Goal: Information Seeking & Learning: Find specific fact

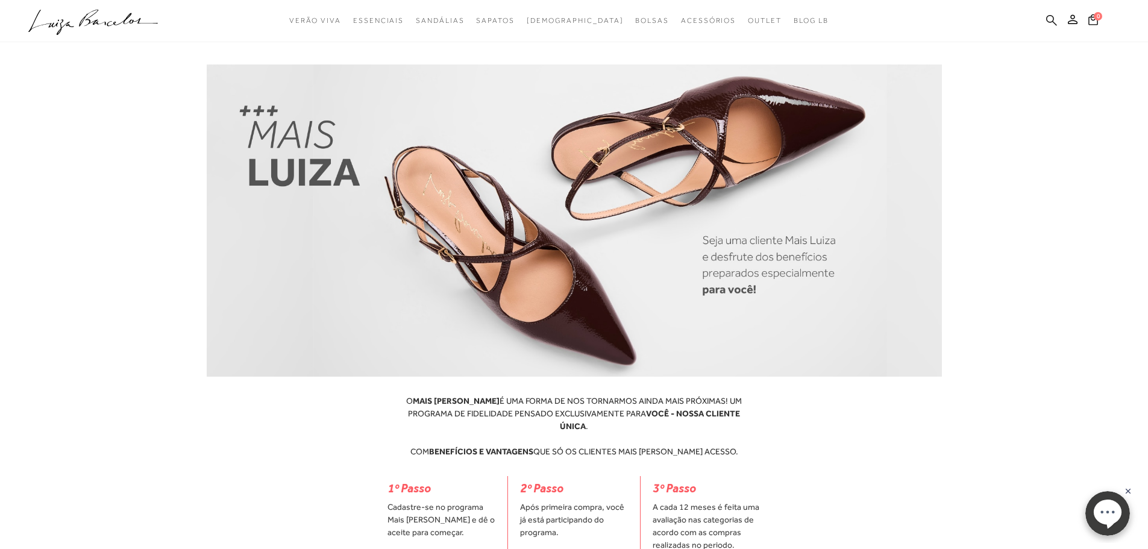
click at [1047, 19] on icon at bounding box center [1052, 19] width 11 height 11
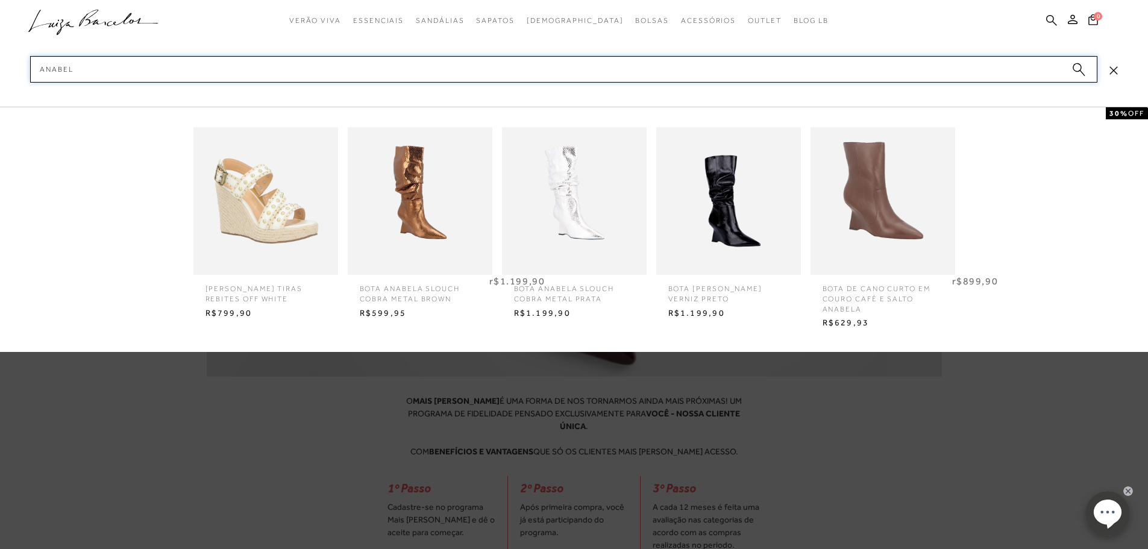
type input "anabela"
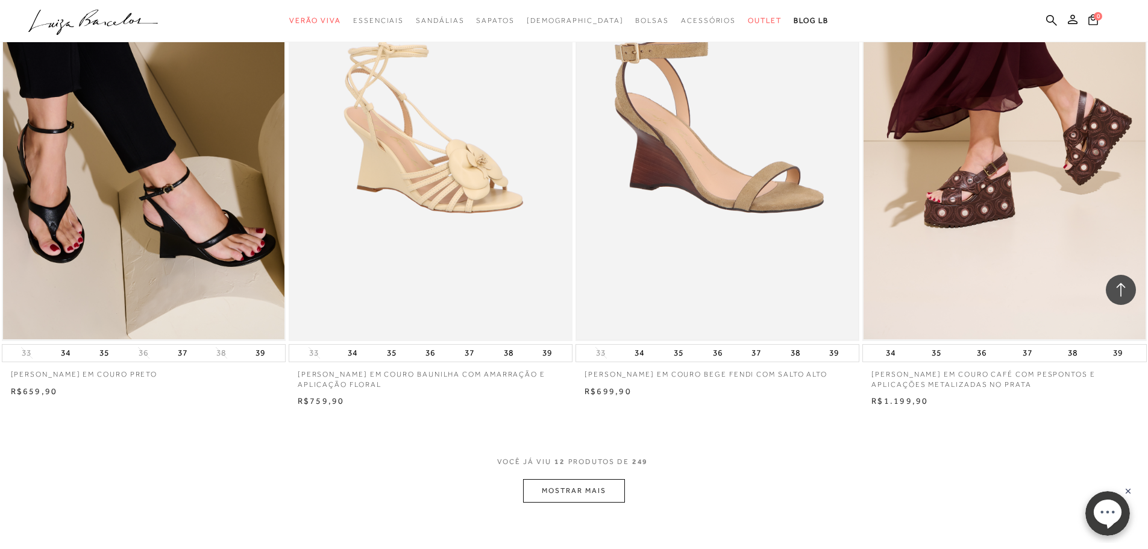
scroll to position [1206, 0]
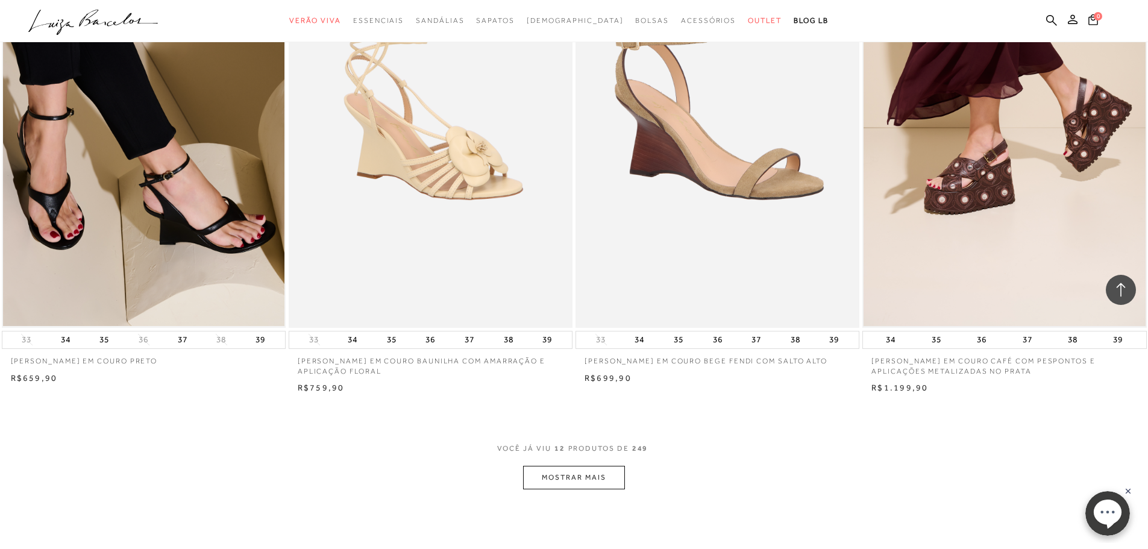
click at [949, 206] on img at bounding box center [1005, 115] width 282 height 423
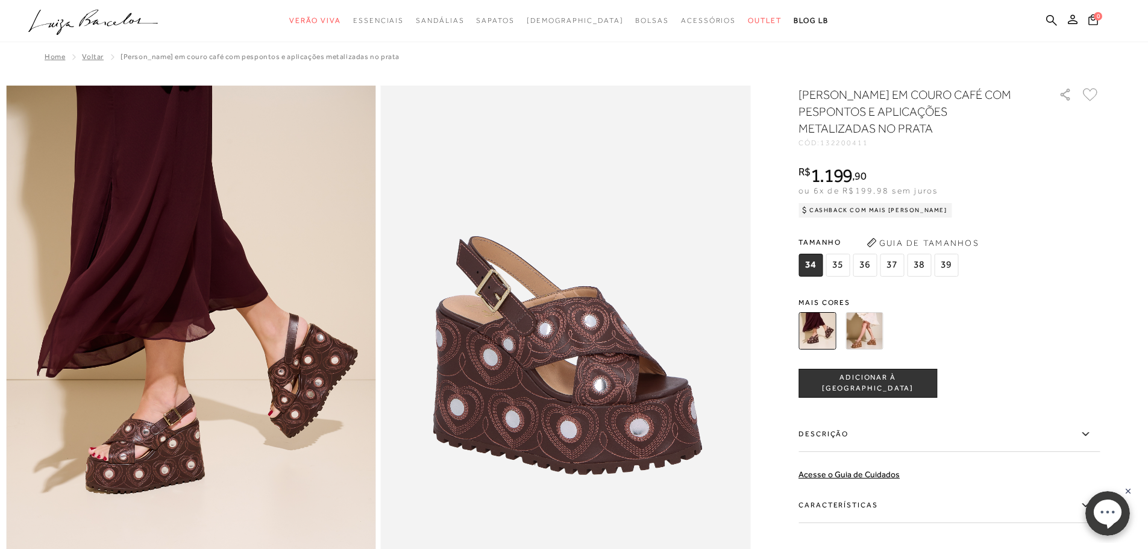
click at [867, 335] on img at bounding box center [864, 330] width 37 height 37
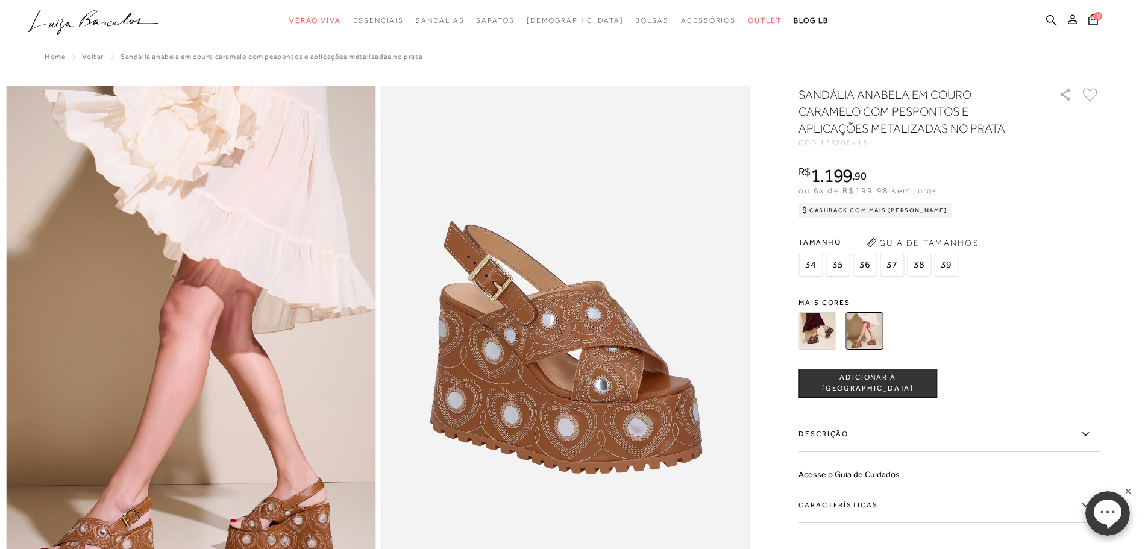
click at [851, 140] on span "132200413" at bounding box center [844, 143] width 48 height 8
copy span "132200413"
click at [1050, 22] on icon at bounding box center [1052, 19] width 11 height 11
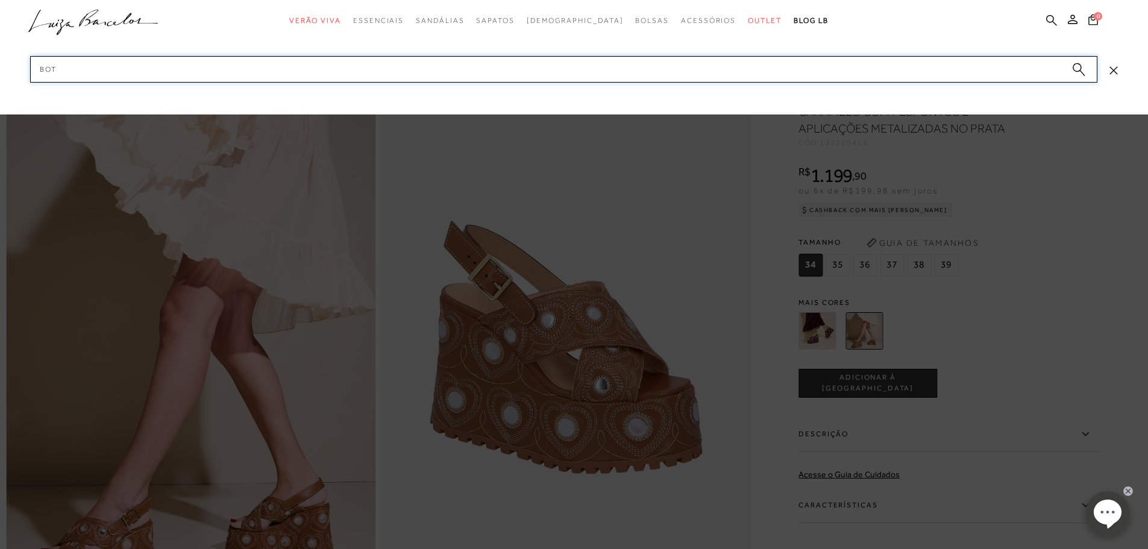
type input "bota"
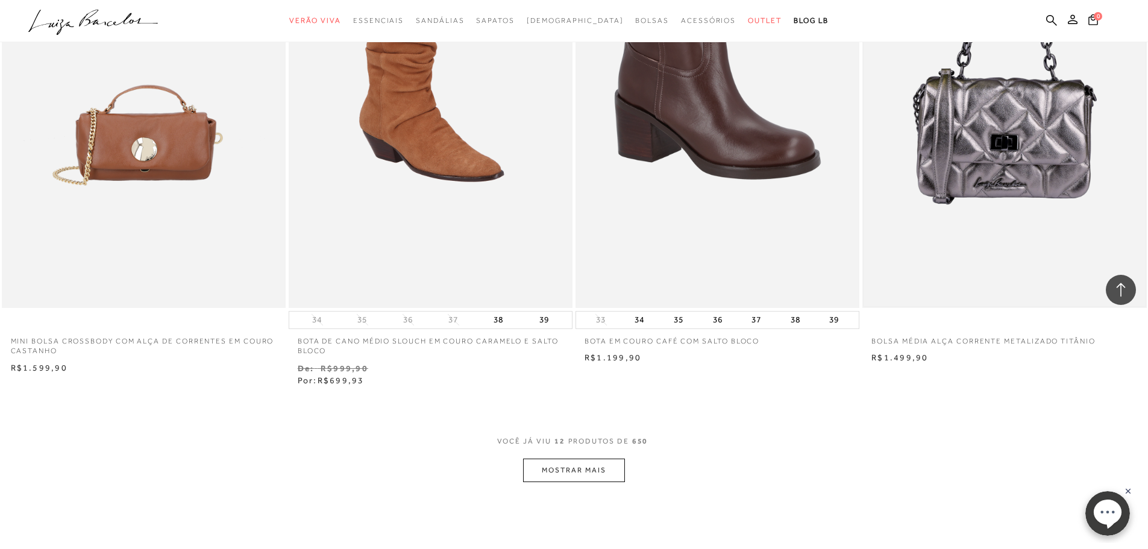
scroll to position [1266, 0]
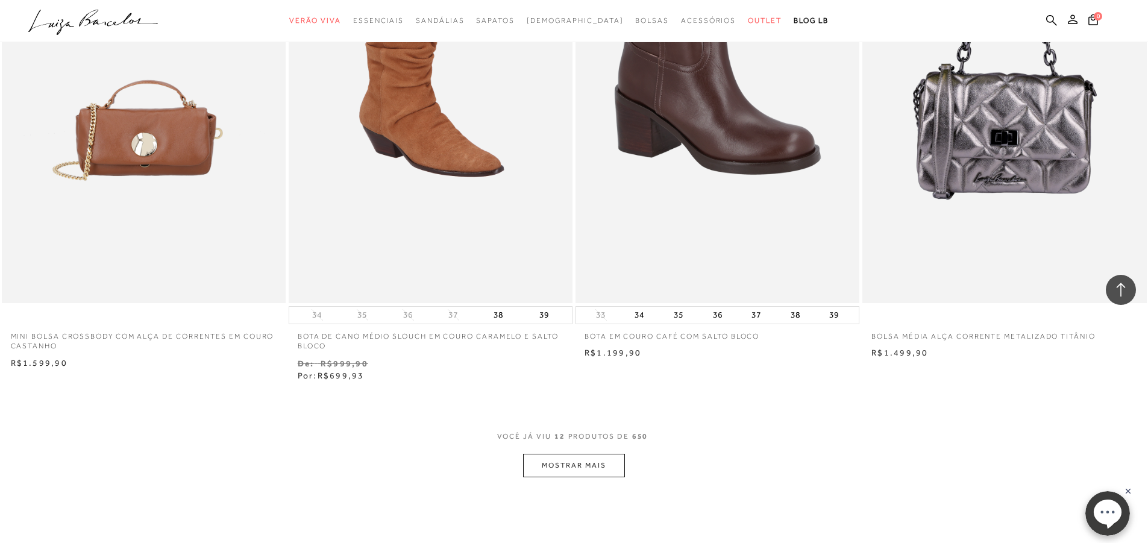
click at [598, 469] on button "MOSTRAR MAIS" at bounding box center [573, 466] width 101 height 24
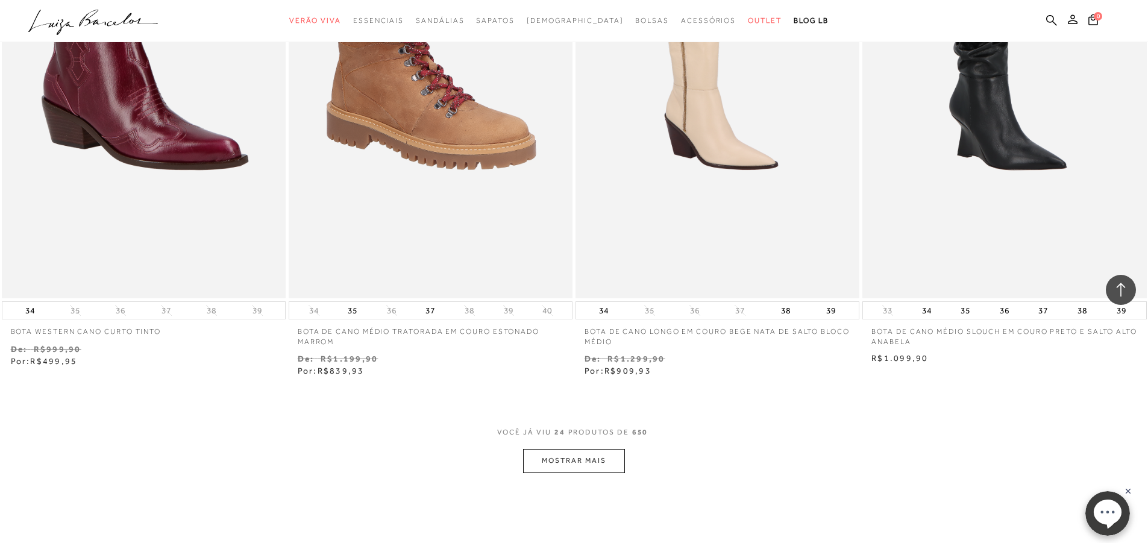
scroll to position [2833, 0]
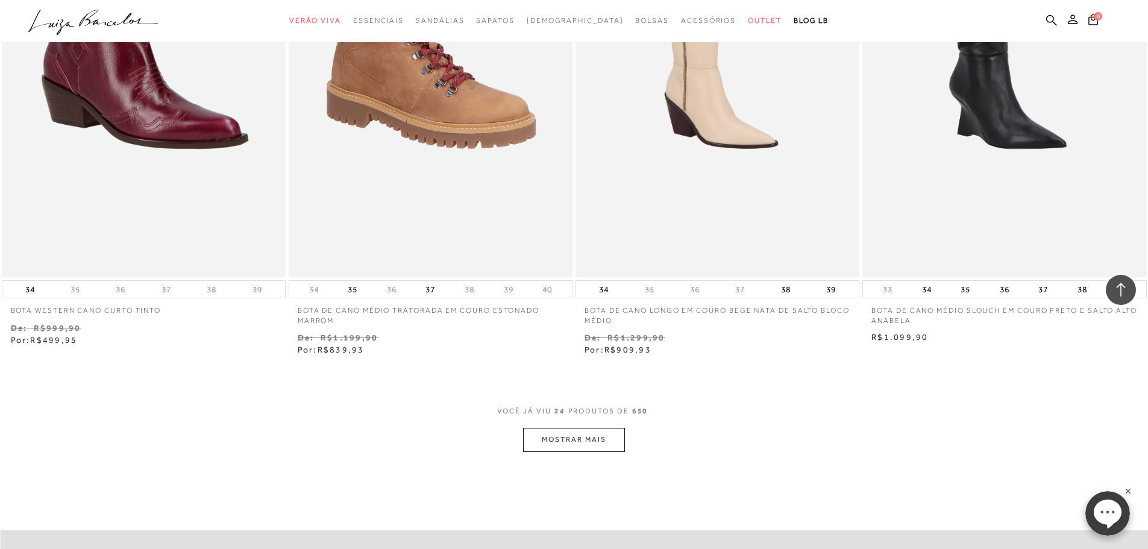
click at [562, 437] on button "MOSTRAR MAIS" at bounding box center [573, 440] width 101 height 24
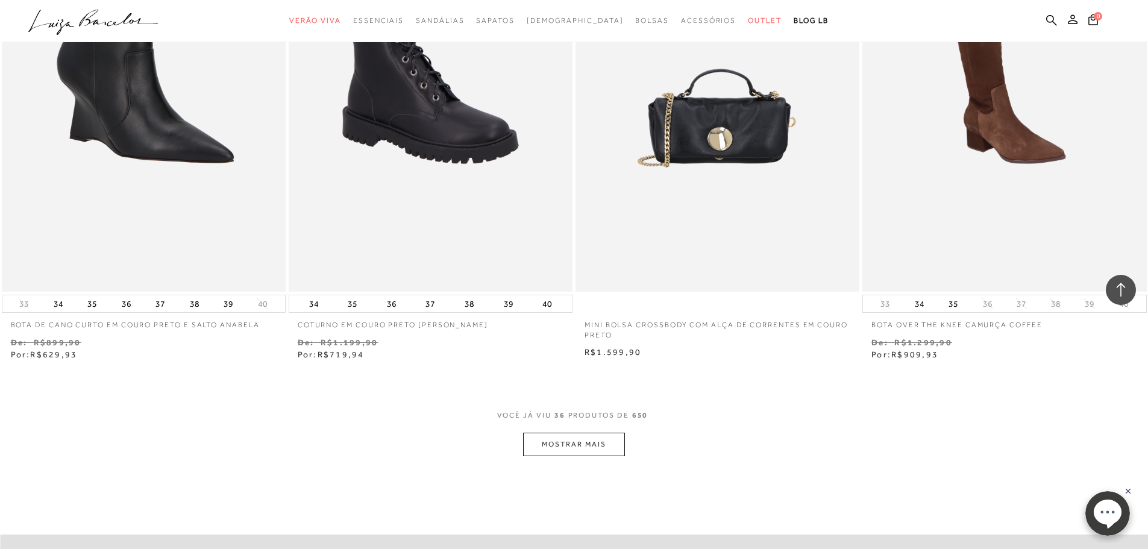
scroll to position [4340, 0]
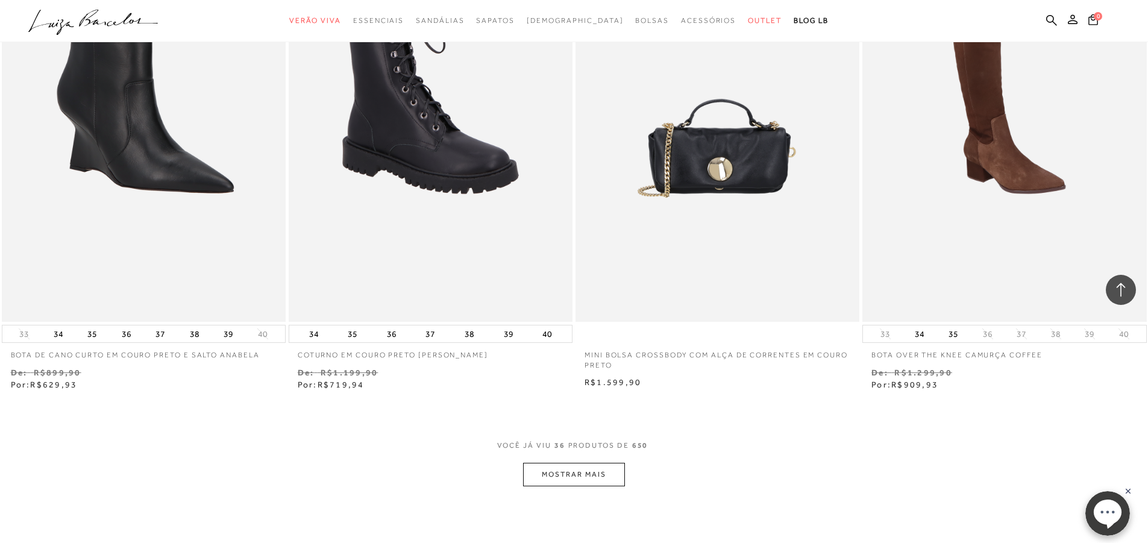
click at [575, 474] on button "MOSTRAR MAIS" at bounding box center [573, 475] width 101 height 24
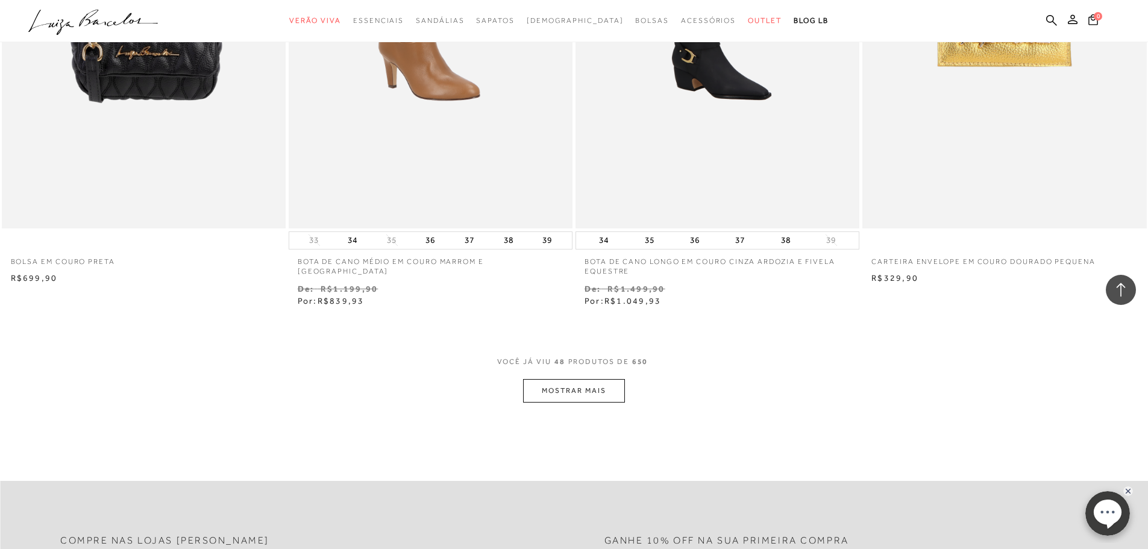
scroll to position [5968, 0]
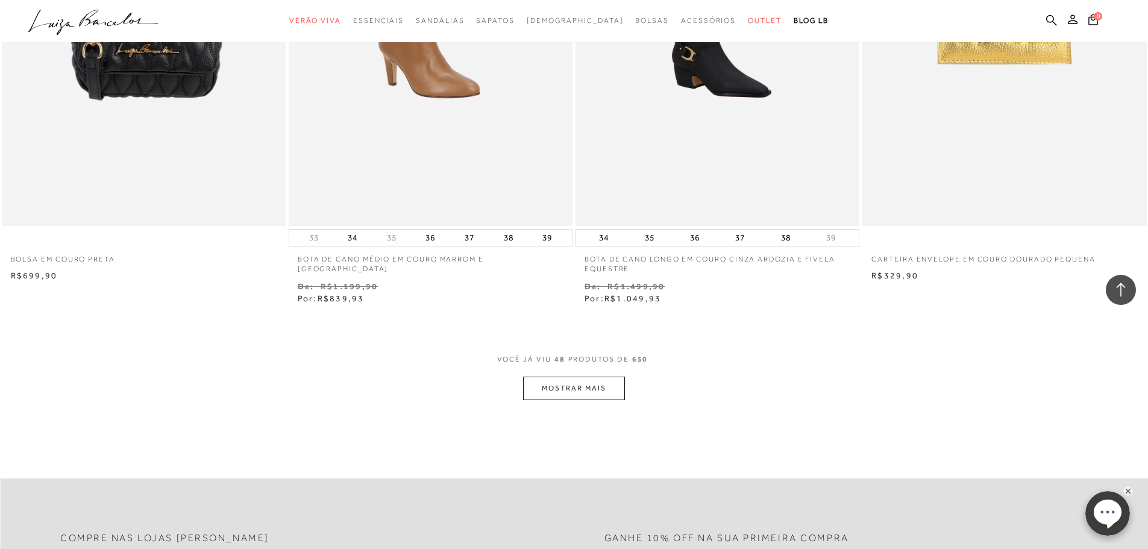
click at [615, 391] on button "MOSTRAR MAIS" at bounding box center [573, 389] width 101 height 24
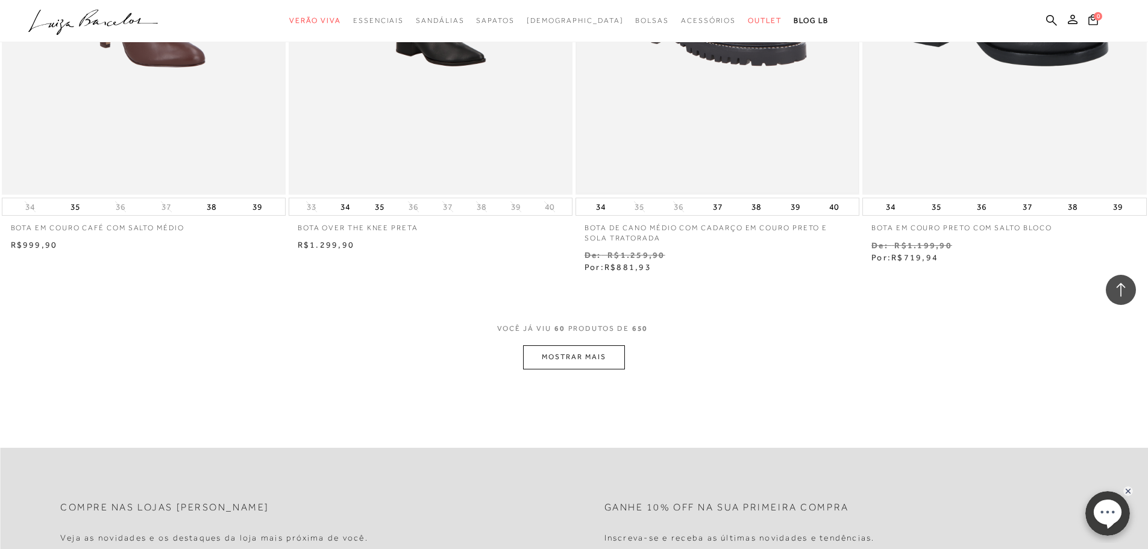
scroll to position [7656, 0]
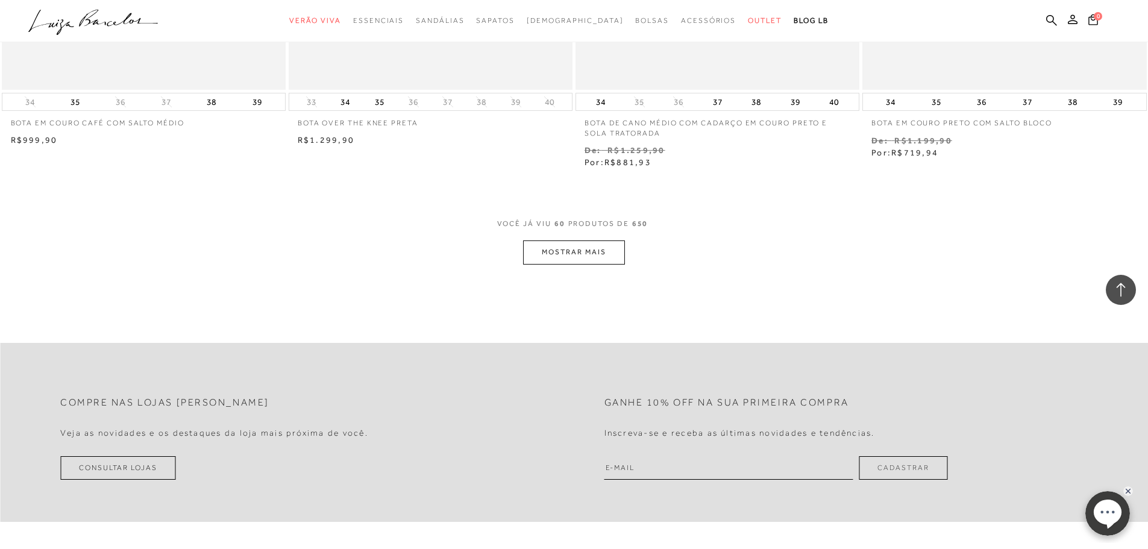
click at [609, 260] on button "MOSTRAR MAIS" at bounding box center [573, 253] width 101 height 24
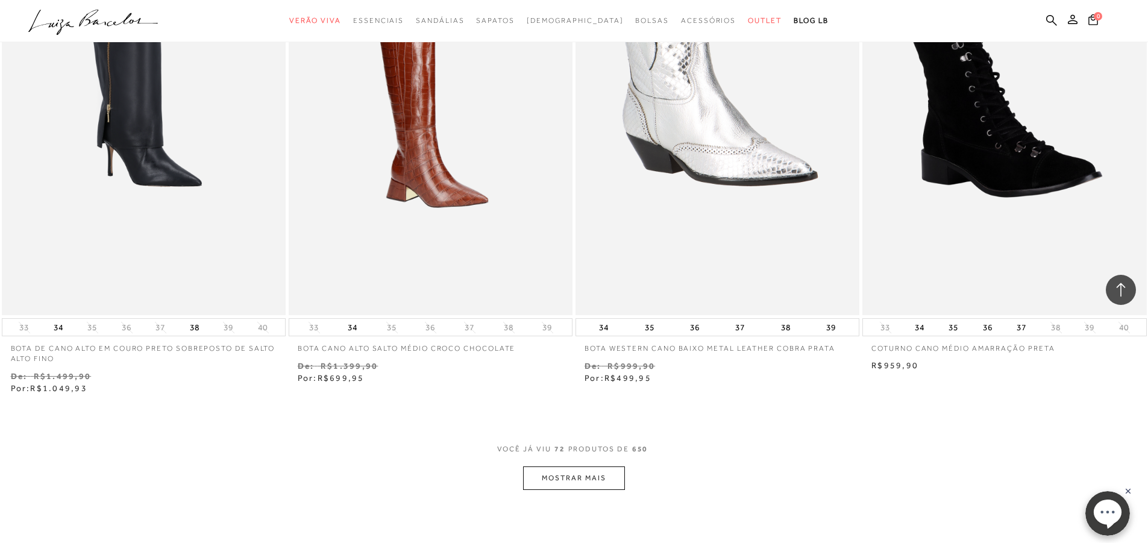
scroll to position [8982, 0]
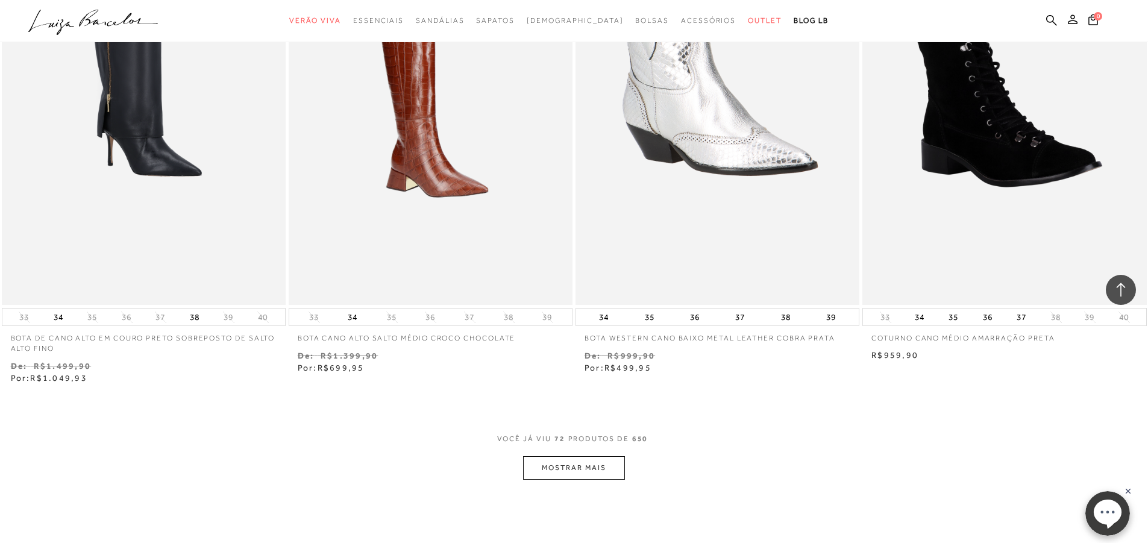
click at [603, 466] on button "MOSTRAR MAIS" at bounding box center [573, 468] width 101 height 24
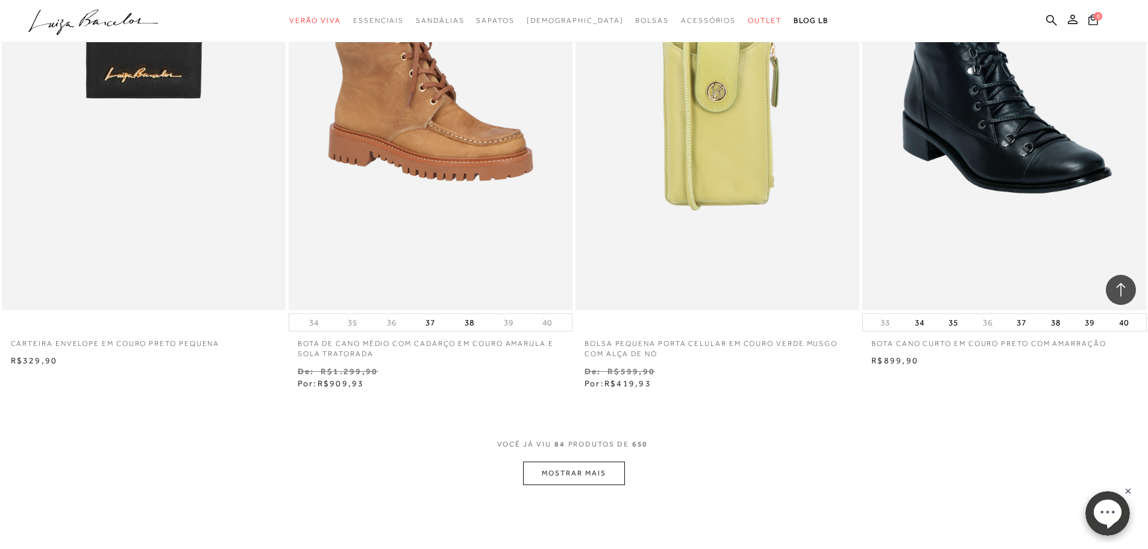
scroll to position [10549, 0]
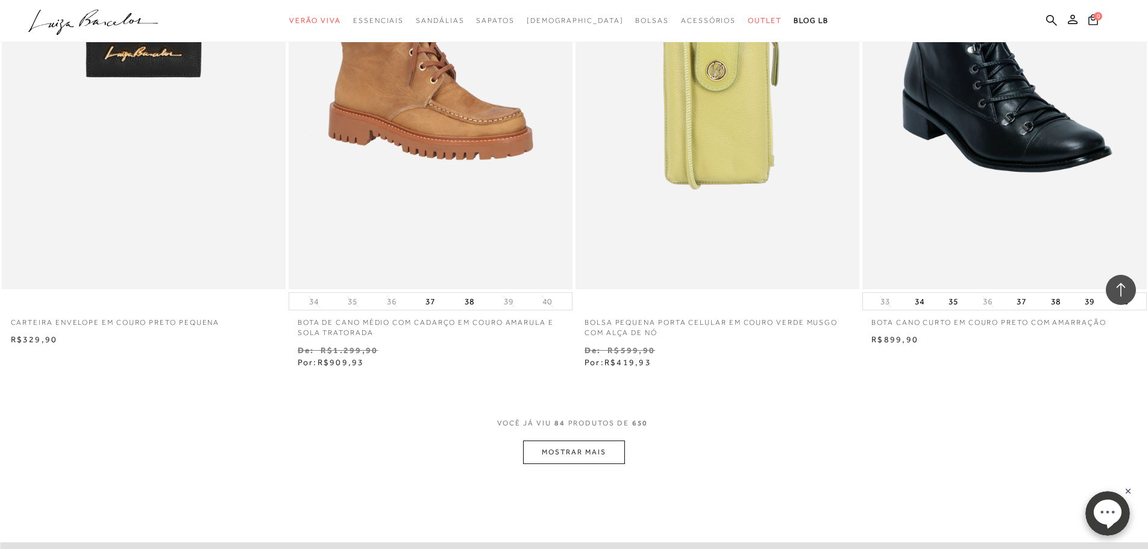
click at [603, 447] on button "MOSTRAR MAIS" at bounding box center [573, 453] width 101 height 24
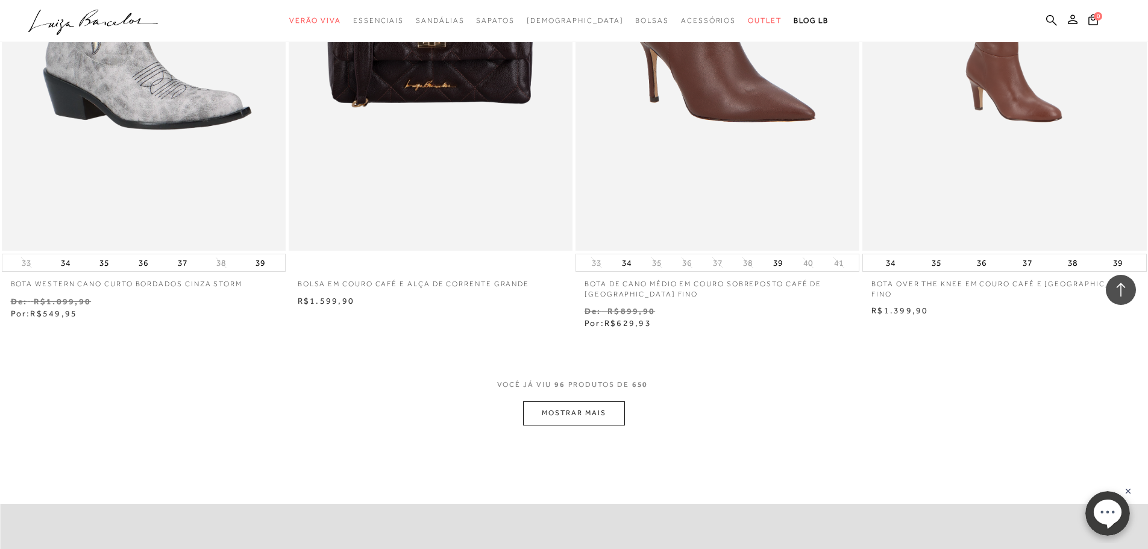
scroll to position [12117, 0]
click at [568, 402] on button "MOSTRAR MAIS" at bounding box center [573, 414] width 101 height 24
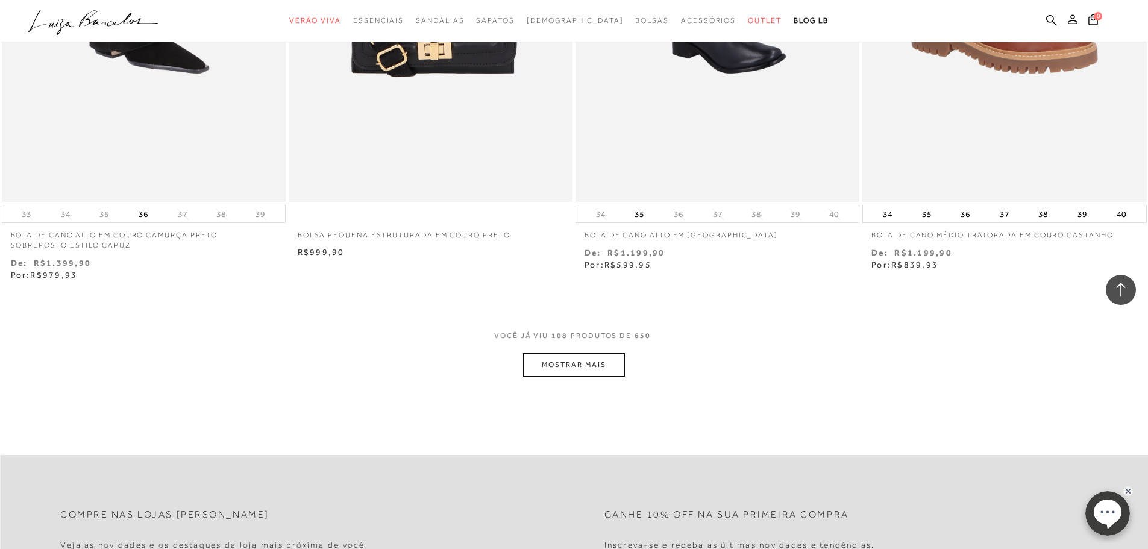
scroll to position [13805, 0]
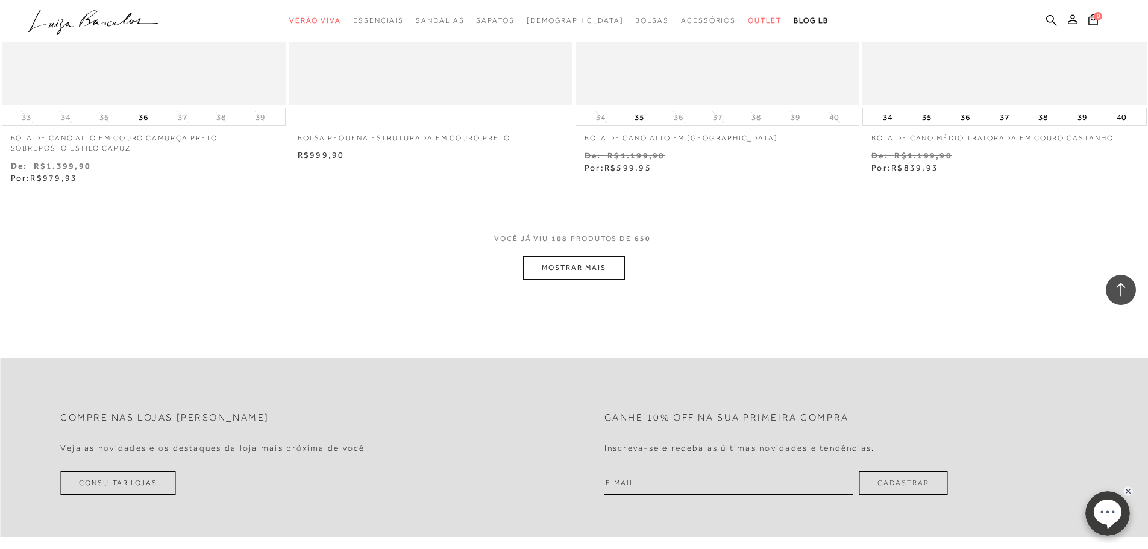
click at [584, 256] on button "MOSTRAR MAIS" at bounding box center [573, 268] width 101 height 24
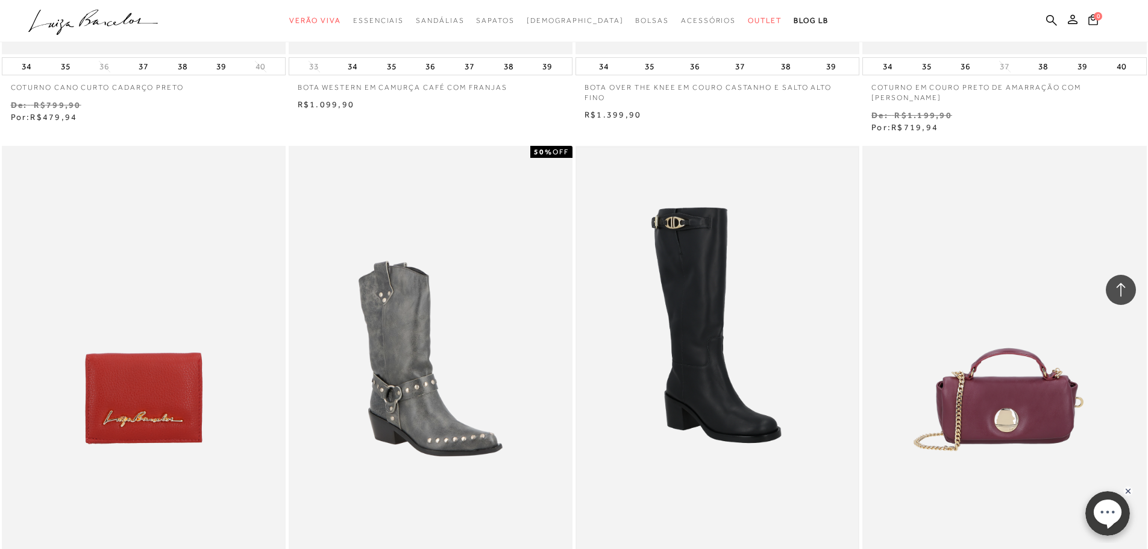
click at [731, 273] on img at bounding box center [718, 359] width 282 height 423
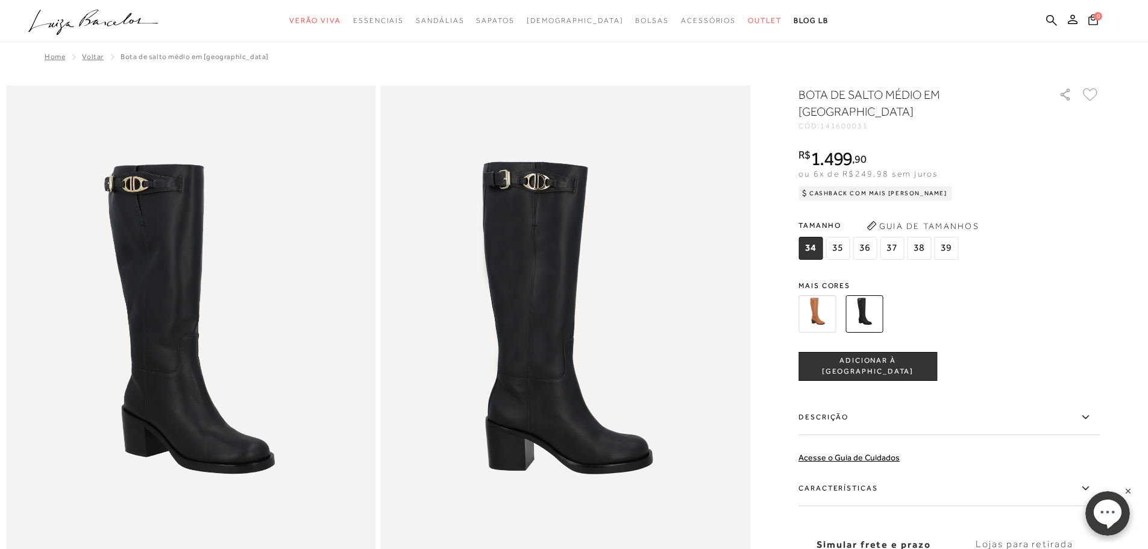
click at [848, 122] on span "141600031" at bounding box center [844, 126] width 48 height 8
copy span "141600031"
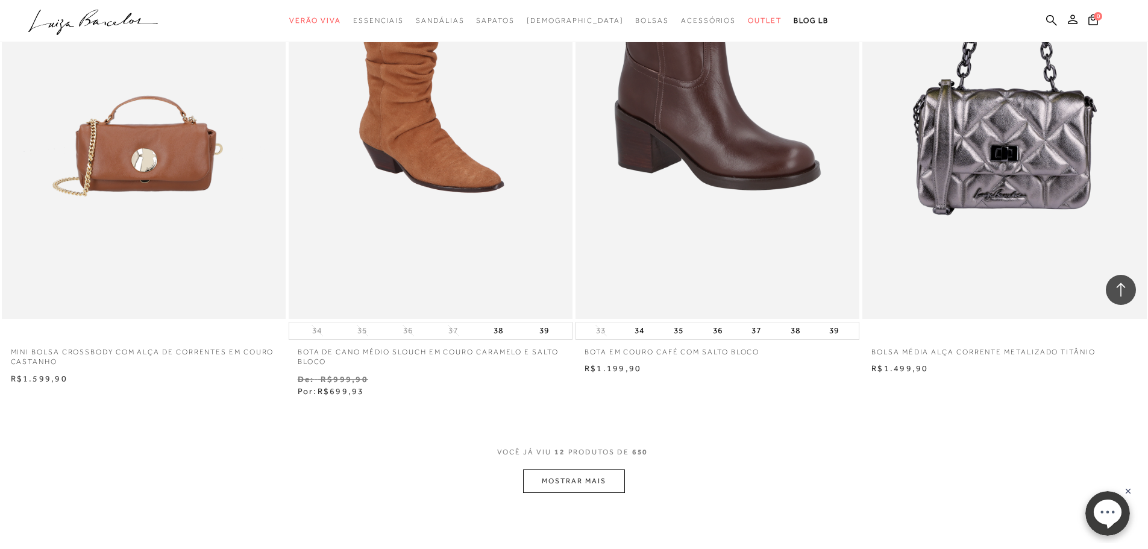
scroll to position [1266, 0]
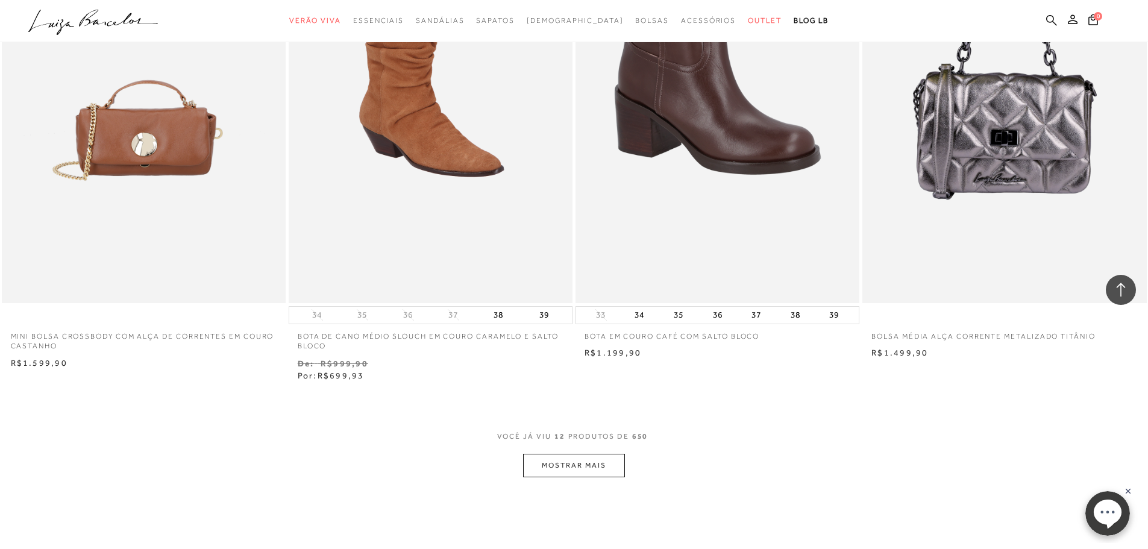
click at [1050, 21] on icon at bounding box center [1052, 19] width 11 height 11
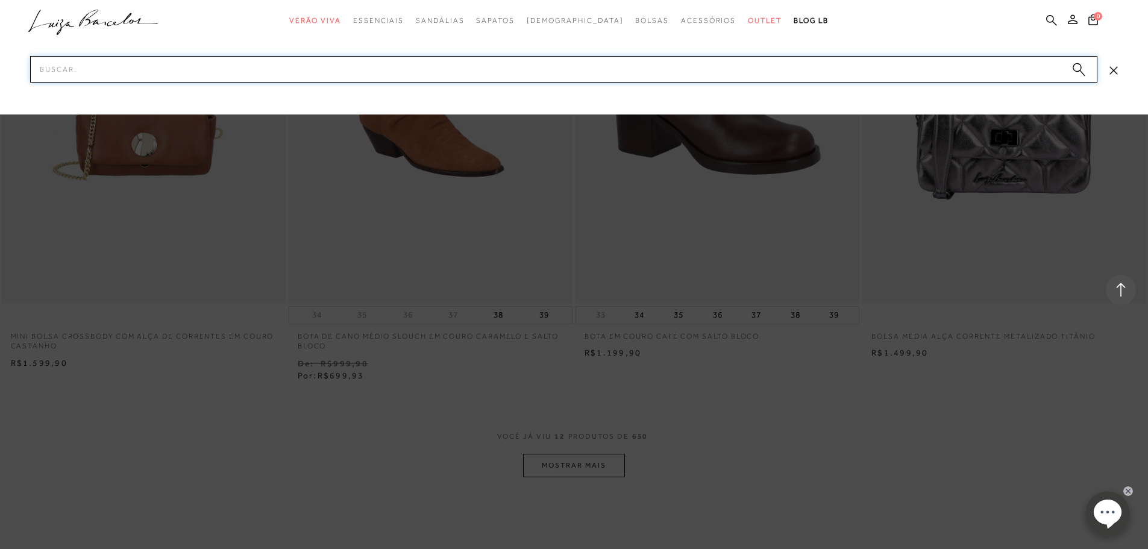
paste input "141600031"
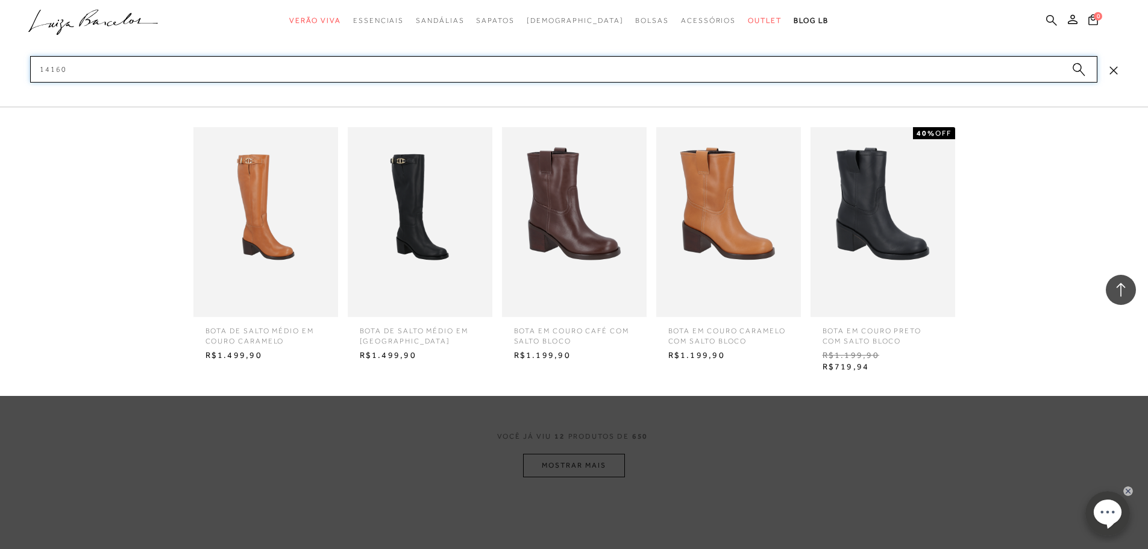
type input "1416"
